Goal: Information Seeking & Learning: Learn about a topic

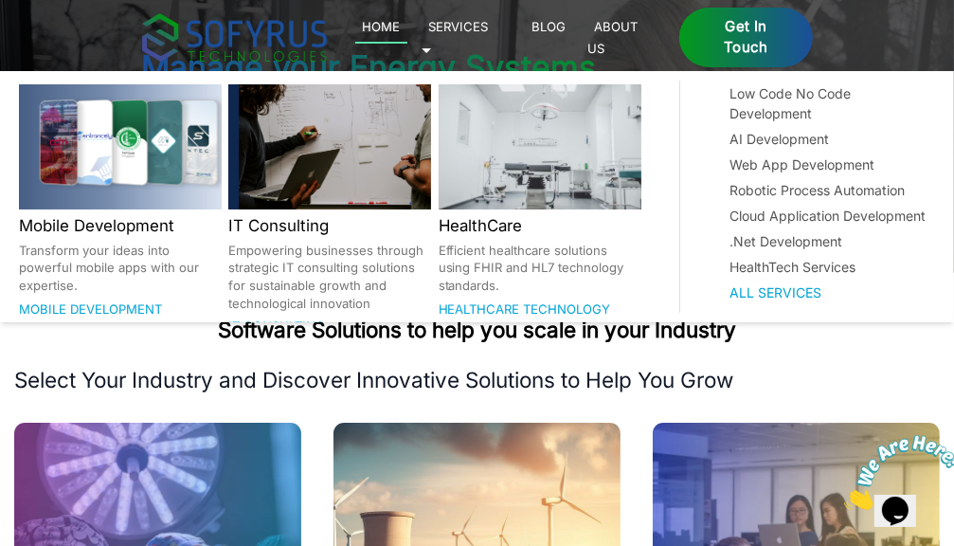
click at [489, 31] on link "Services 🞃" at bounding box center [455, 37] width 67 height 44
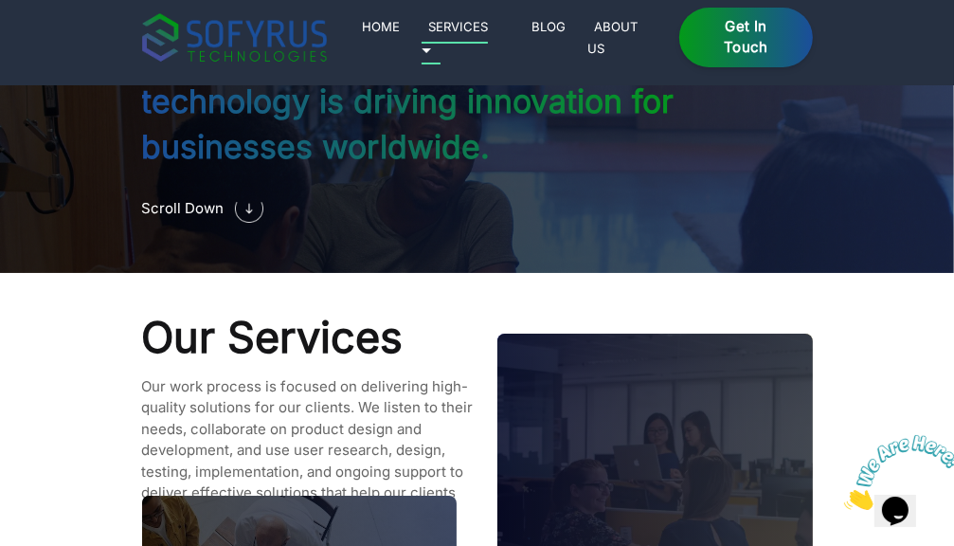
scroll to position [1558, 0]
